Goal: Task Accomplishment & Management: Complete application form

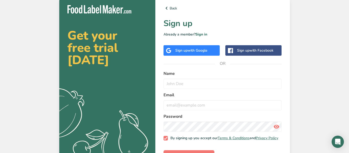
click at [202, 53] on div "Sign up with Google" at bounding box center [192, 50] width 56 height 10
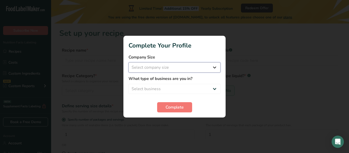
click at [203, 67] on select "Select company size Fewer than 10 Employees 10 to 50 Employees 51 to 500 Employ…" at bounding box center [175, 67] width 92 height 10
select select "1"
click at [129, 62] on select "Select company size Fewer than 10 Employees 10 to 50 Employees 51 to 500 Employ…" at bounding box center [175, 67] width 92 height 10
click at [184, 88] on select "Select business Packaged Food Manufacturer Restaurant & Cafe Bakery Meal Plans …" at bounding box center [175, 89] width 92 height 10
select select "8"
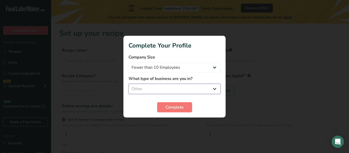
click at [129, 84] on select "Select business Packaged Food Manufacturer Restaurant & Cafe Bakery Meal Plans …" at bounding box center [175, 89] width 92 height 10
click at [180, 107] on span "Complete" at bounding box center [175, 107] width 18 height 6
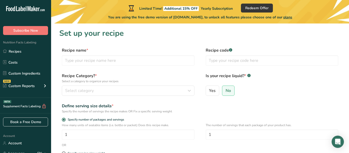
click at [96, 54] on div "Recipe name *" at bounding box center [128, 56] width 133 height 18
click at [97, 58] on input "text" at bounding box center [128, 60] width 133 height 10
type input "Good Salsa"
click at [95, 85] on div "Recipe Category? * Select a category to organize your recipes Select category S…" at bounding box center [128, 84] width 133 height 23
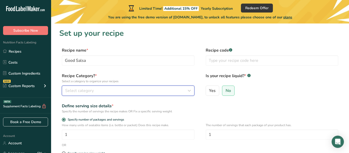
click at [99, 91] on div "Select category" at bounding box center [126, 91] width 123 height 6
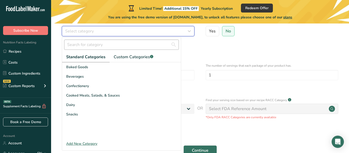
scroll to position [60, 0]
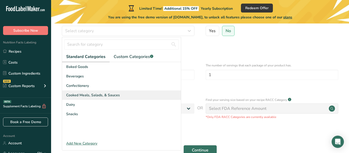
click at [109, 97] on span "Cooked Meals, Salads, & Sauces" at bounding box center [93, 95] width 54 height 5
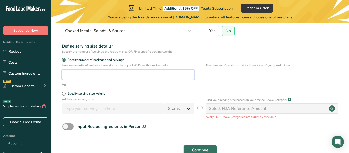
click at [116, 77] on input "1" at bounding box center [128, 75] width 133 height 10
click at [225, 76] on input "1" at bounding box center [272, 75] width 133 height 10
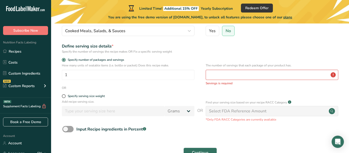
click at [293, 103] on div "Find your serving size based on your recipe RACC Category .a-a{fill:#347362;}.b…" at bounding box center [272, 102] width 133 height 6
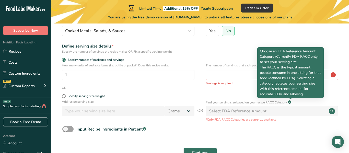
click at [291, 102] on rect at bounding box center [289, 102] width 3 height 3
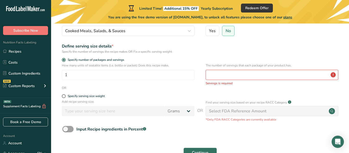
click at [307, 111] on div "Select FDA Reference Amount" at bounding box center [272, 111] width 133 height 10
click at [251, 74] on input "number" at bounding box center [272, 75] width 133 height 10
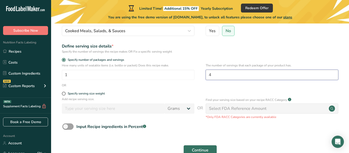
scroll to position [90, 0]
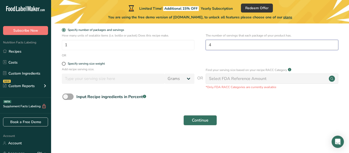
type input "4"
click at [72, 97] on span at bounding box center [67, 97] width 11 height 6
click at [66, 97] on input "Input Recipe ingredients in Percent .a-a{fill:#347362;}.b-a{fill:#fff;}" at bounding box center [63, 96] width 3 height 3
checkbox input "true"
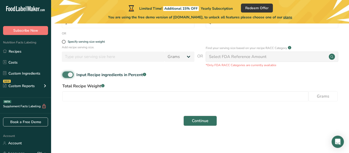
scroll to position [112, 0]
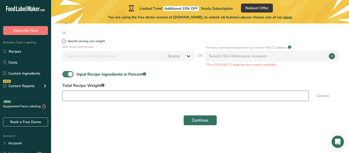
click at [72, 97] on input "number" at bounding box center [185, 96] width 246 height 10
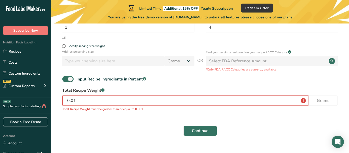
scroll to position [118, 0]
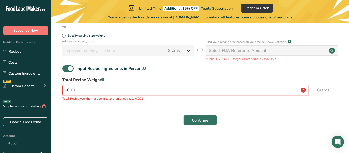
type input "0"
